Goal: Information Seeking & Learning: Learn about a topic

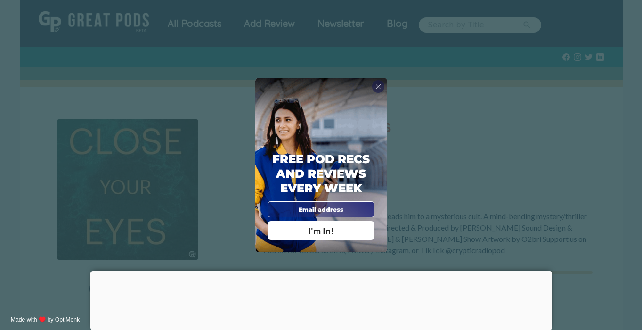
click at [447, 28] on div "X Free Pod Recs and Reviews every week I'm In! X Thanks Poddy People! See you T…" at bounding box center [321, 165] width 642 height 330
click at [376, 83] on span "X" at bounding box center [378, 86] width 6 height 8
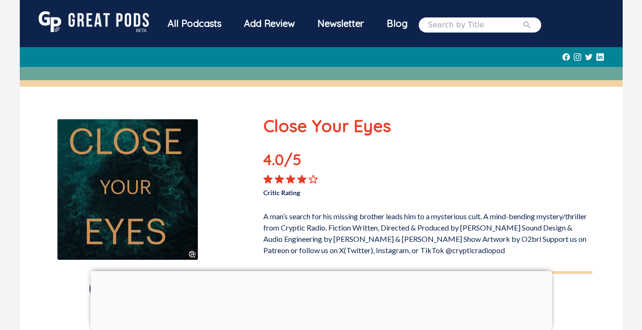
click at [433, 25] on input "search" at bounding box center [475, 24] width 94 height 11
type input "close your eyes"
click at [522, 19] on button "submit" at bounding box center [526, 24] width 9 height 11
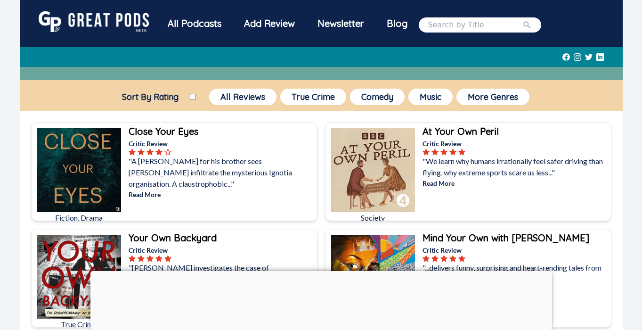
click at [144, 189] on p "Read More" at bounding box center [222, 194] width 187 height 10
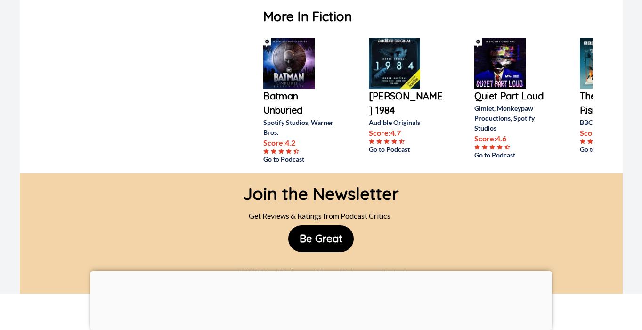
scroll to position [593, 0]
